Goal: Find specific page/section: Find specific page/section

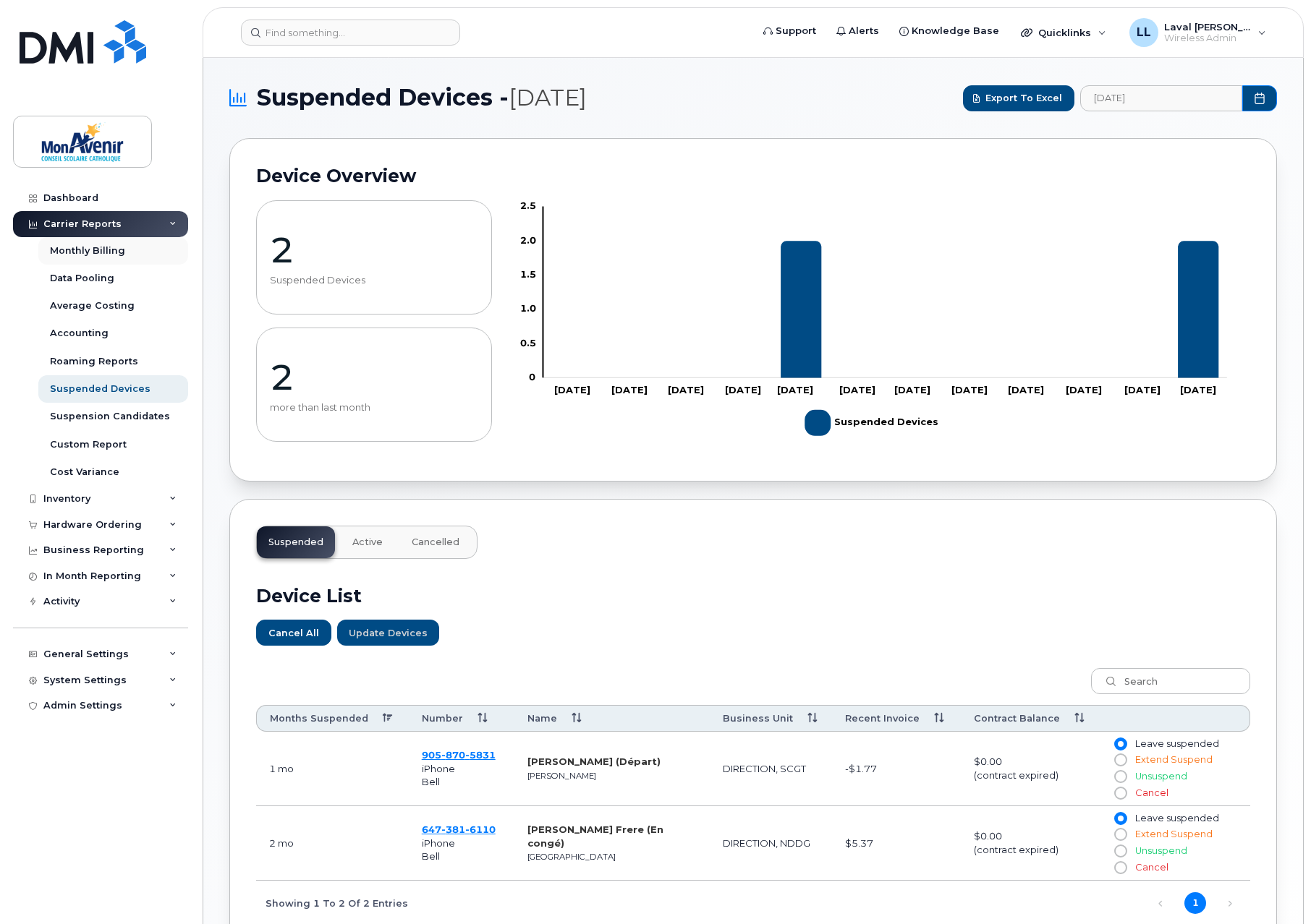
scroll to position [161, 0]
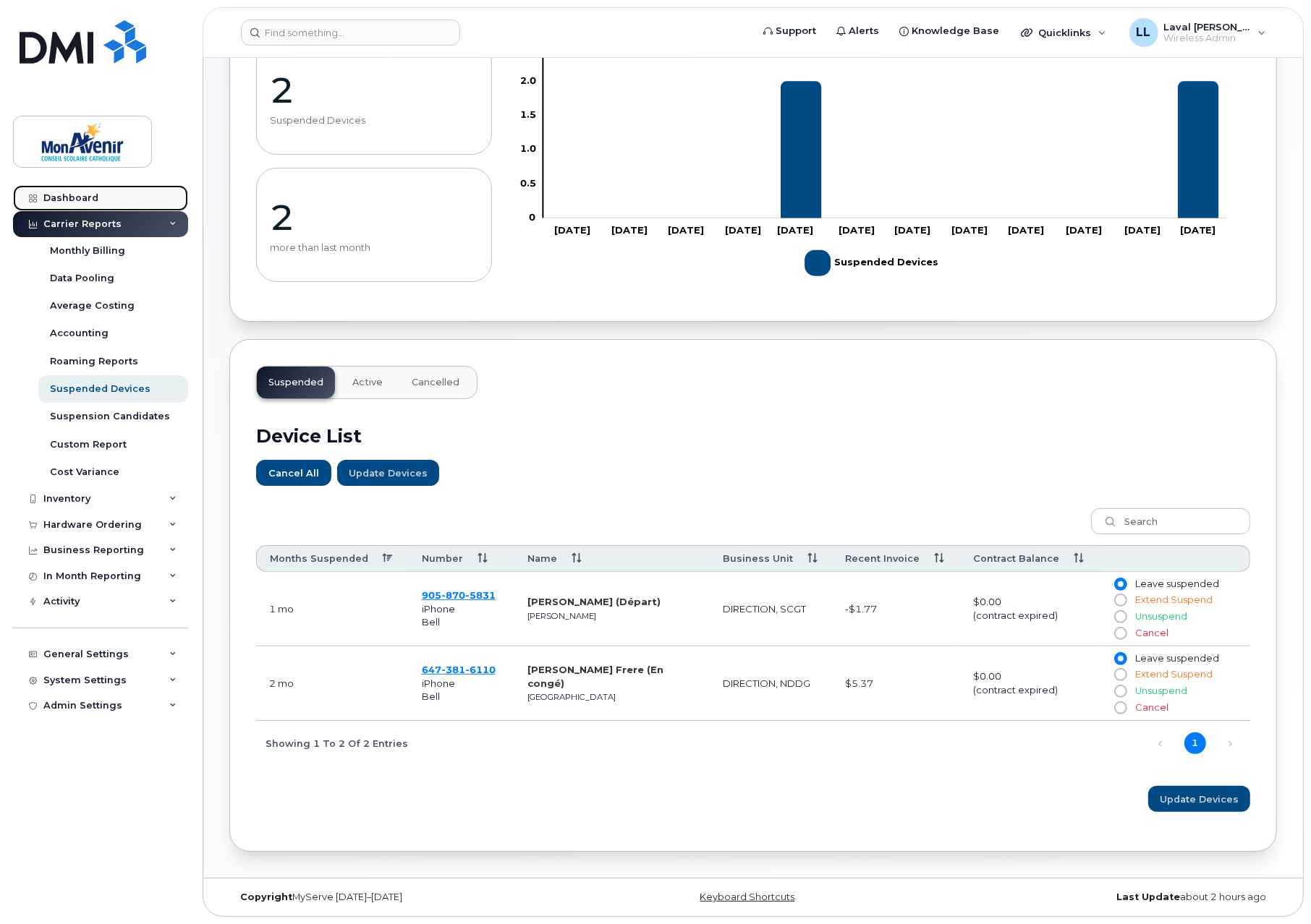
click at [73, 197] on div "Dashboard" at bounding box center [71, 198] width 55 height 12
click at [68, 192] on div "Dashboard" at bounding box center [71, 198] width 55 height 12
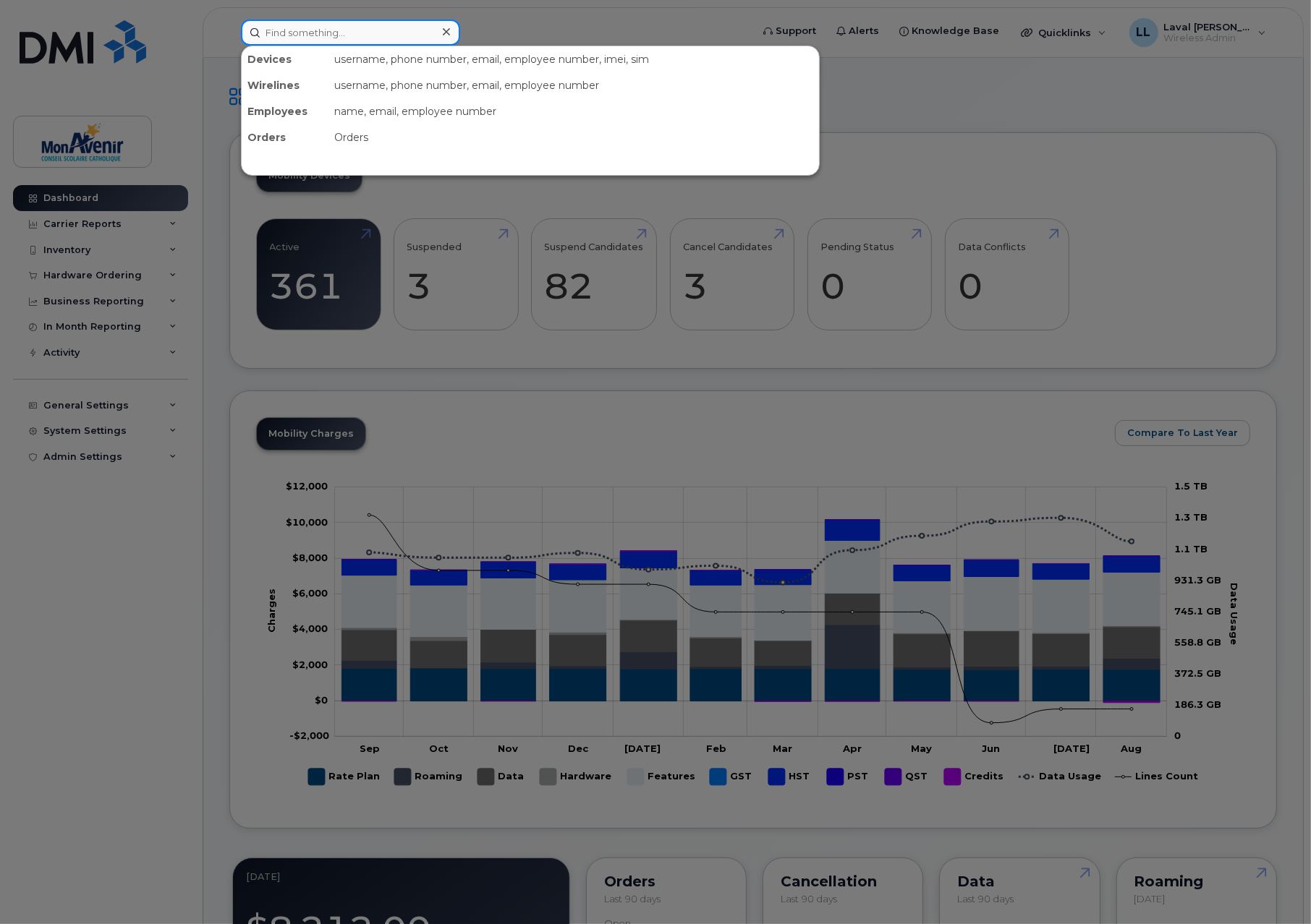
click at [327, 32] on input at bounding box center [350, 33] width 219 height 26
click at [410, 22] on input at bounding box center [350, 33] width 219 height 26
type input "cours"
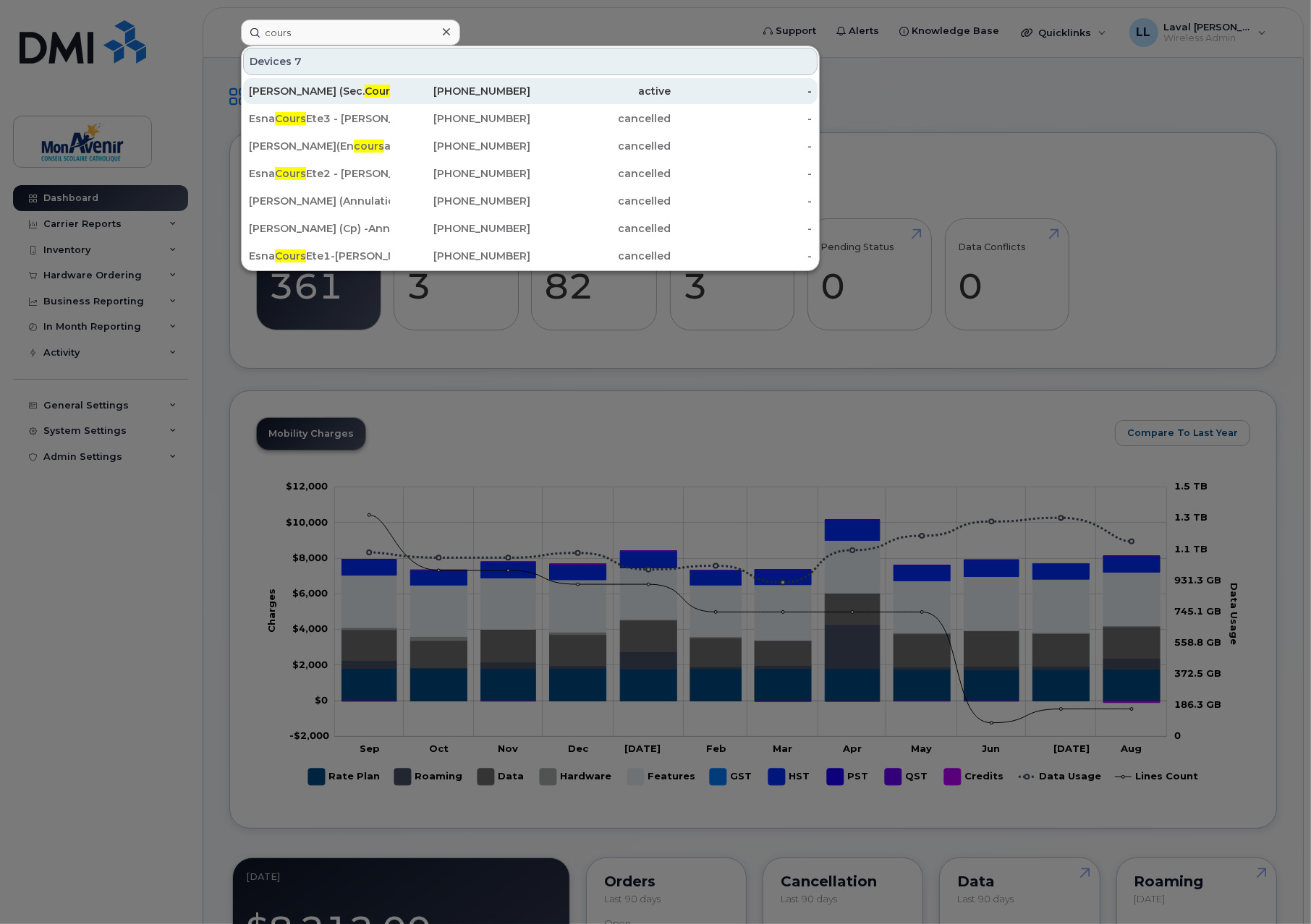
click at [294, 90] on div "[PERSON_NAME] (Sec. Cours Été)" at bounding box center [320, 91] width 141 height 15
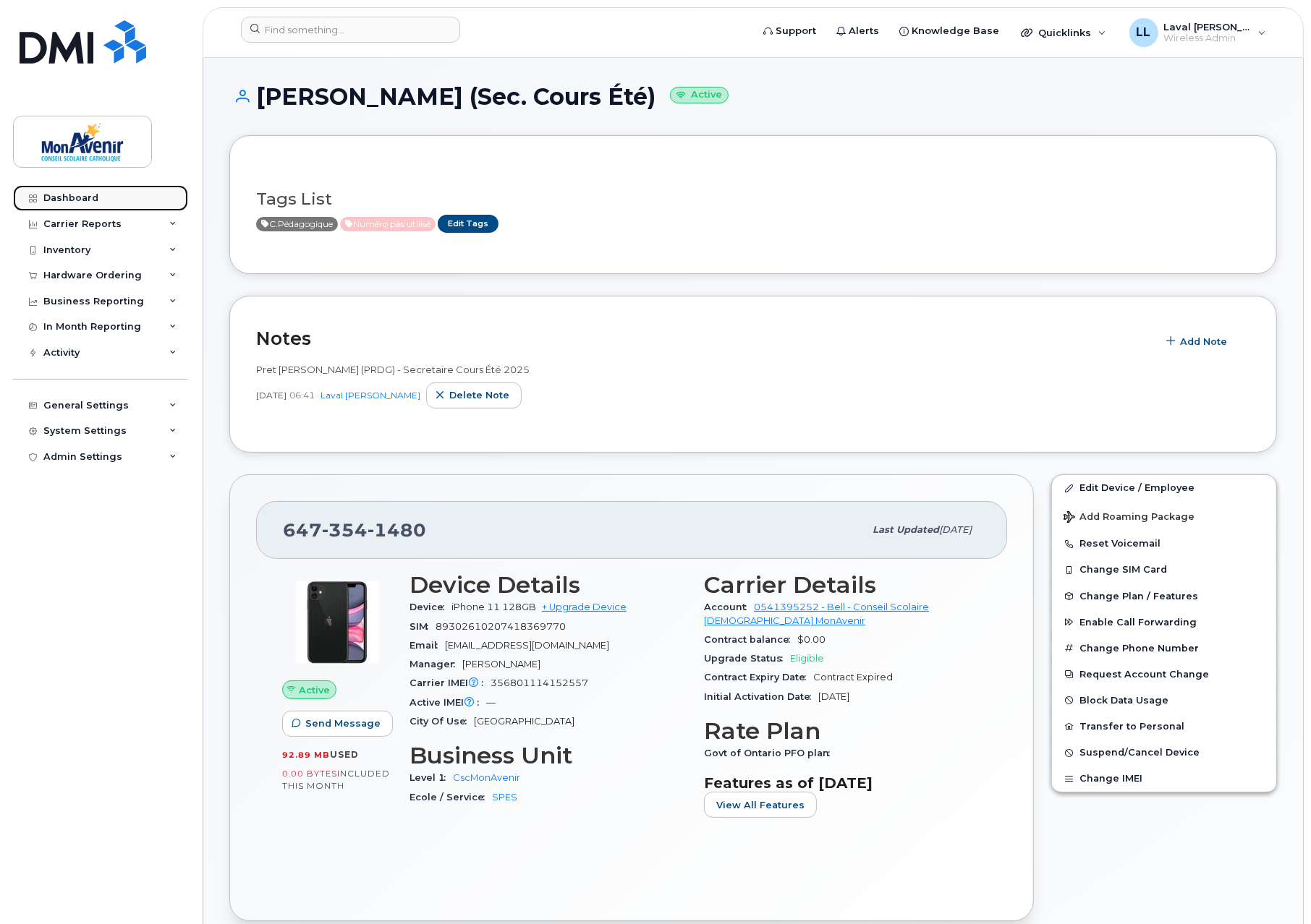
click at [72, 196] on div "Dashboard" at bounding box center [71, 198] width 55 height 12
